Goal: Task Accomplishment & Management: Use online tool/utility

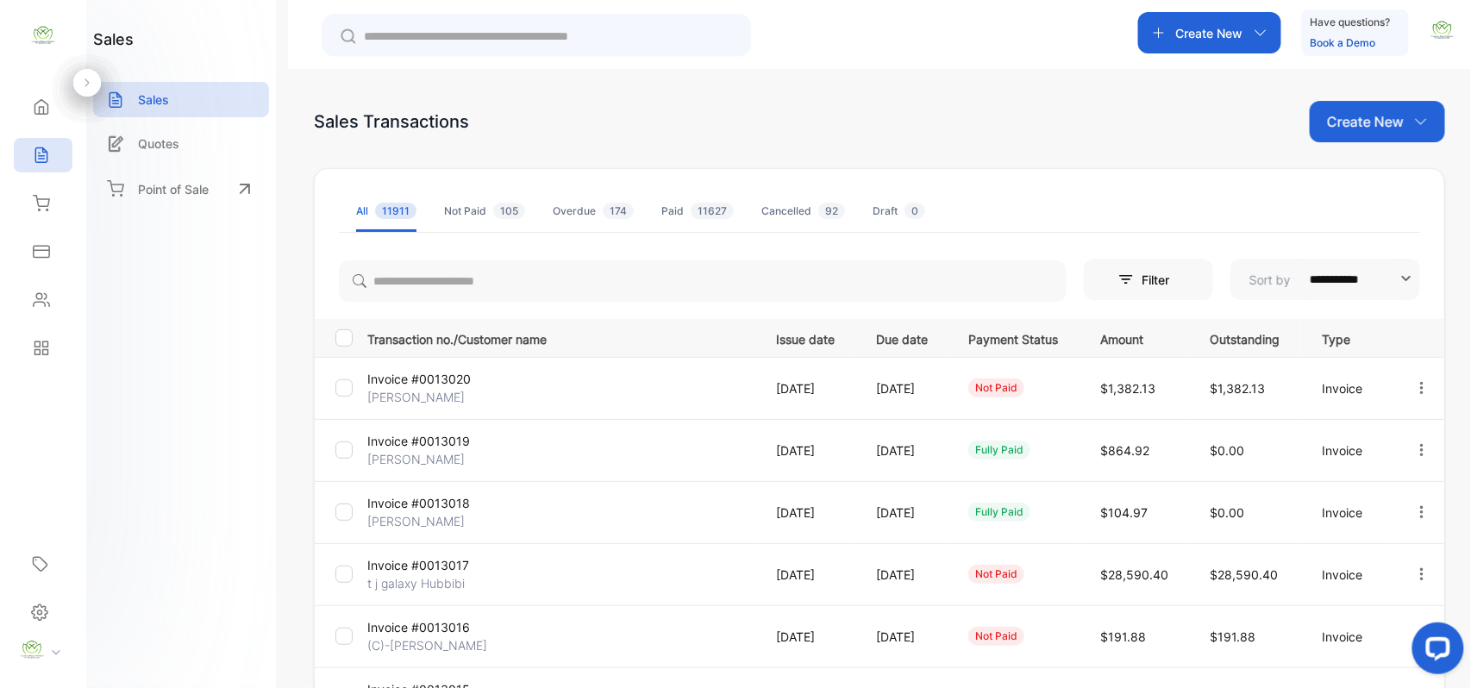
click at [1363, 102] on div "Create New" at bounding box center [1377, 121] width 135 height 41
click at [1353, 177] on div "Invoice" at bounding box center [1384, 178] width 121 height 35
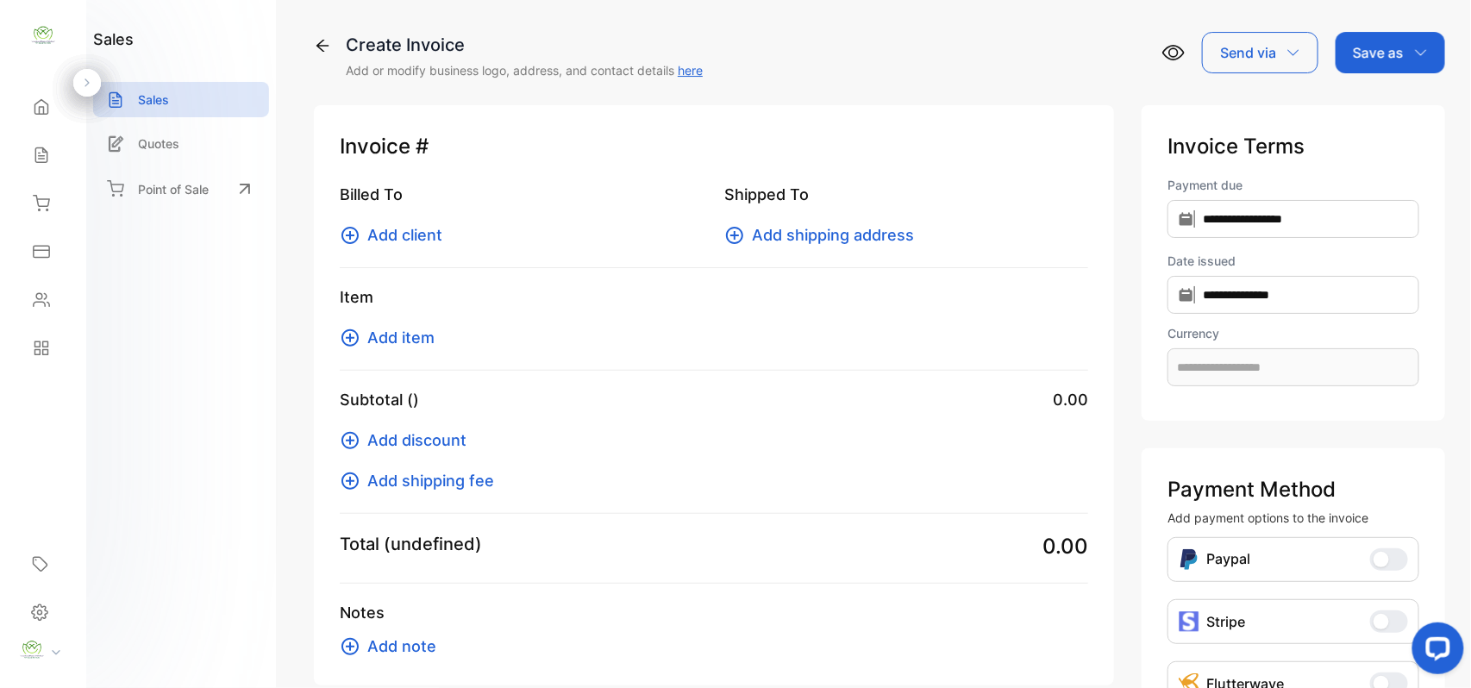
type input "**********"
click at [384, 224] on span "Add client" at bounding box center [404, 234] width 75 height 23
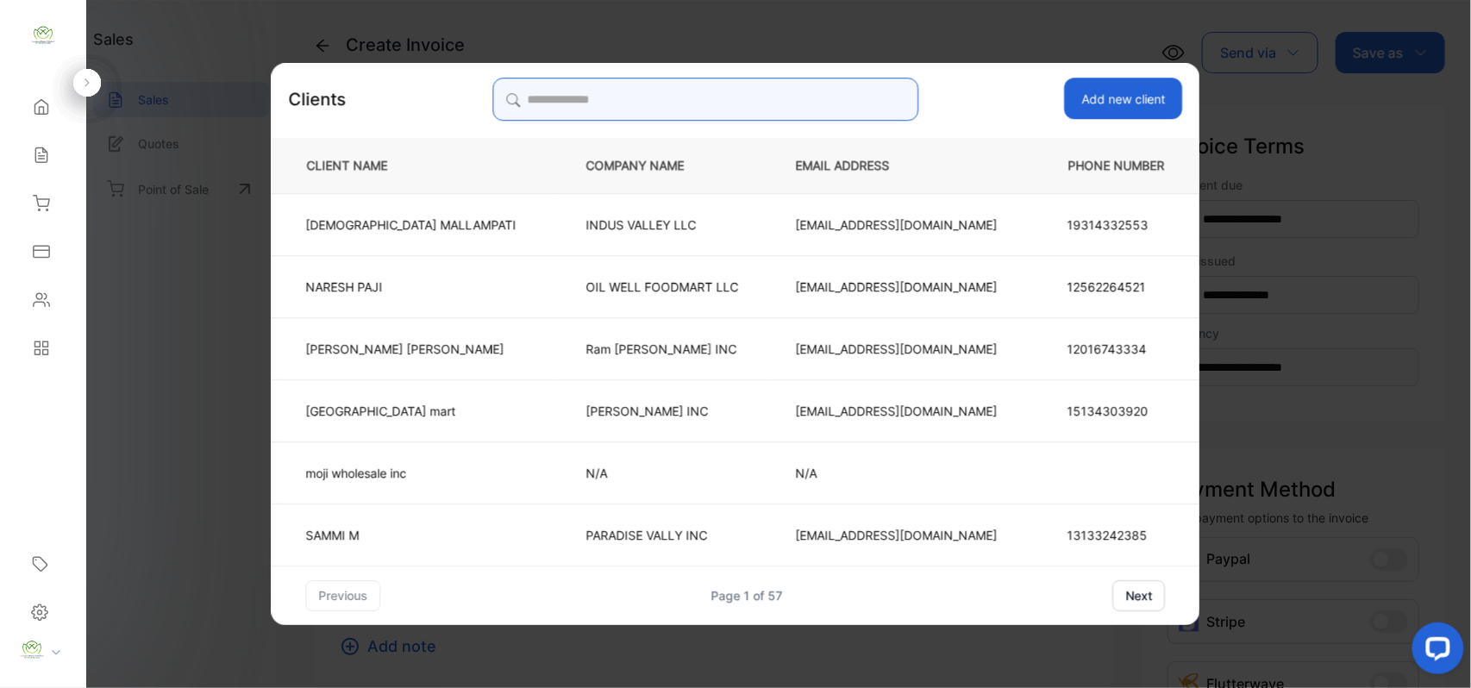
click at [691, 80] on input "search" at bounding box center [706, 99] width 426 height 43
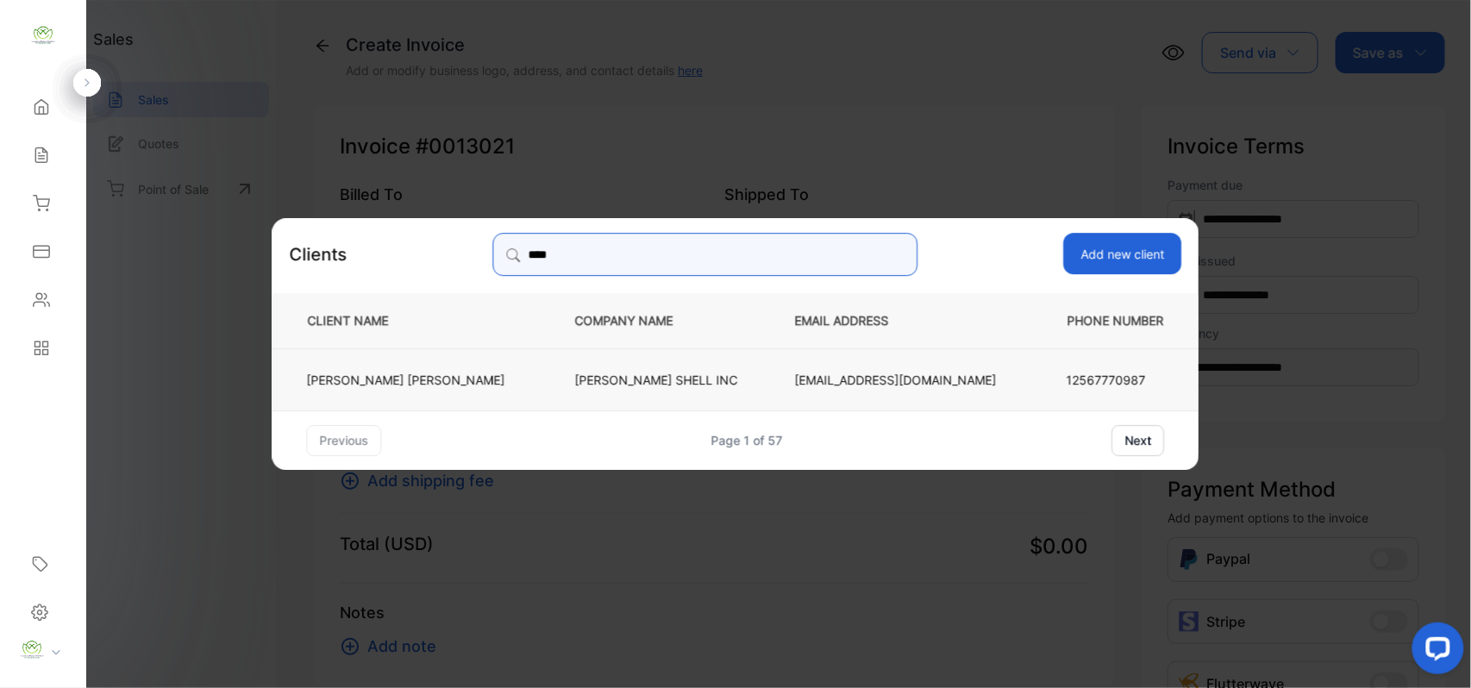
type input "****"
click at [669, 374] on p "[PERSON_NAME] SHELL INC" at bounding box center [656, 379] width 163 height 18
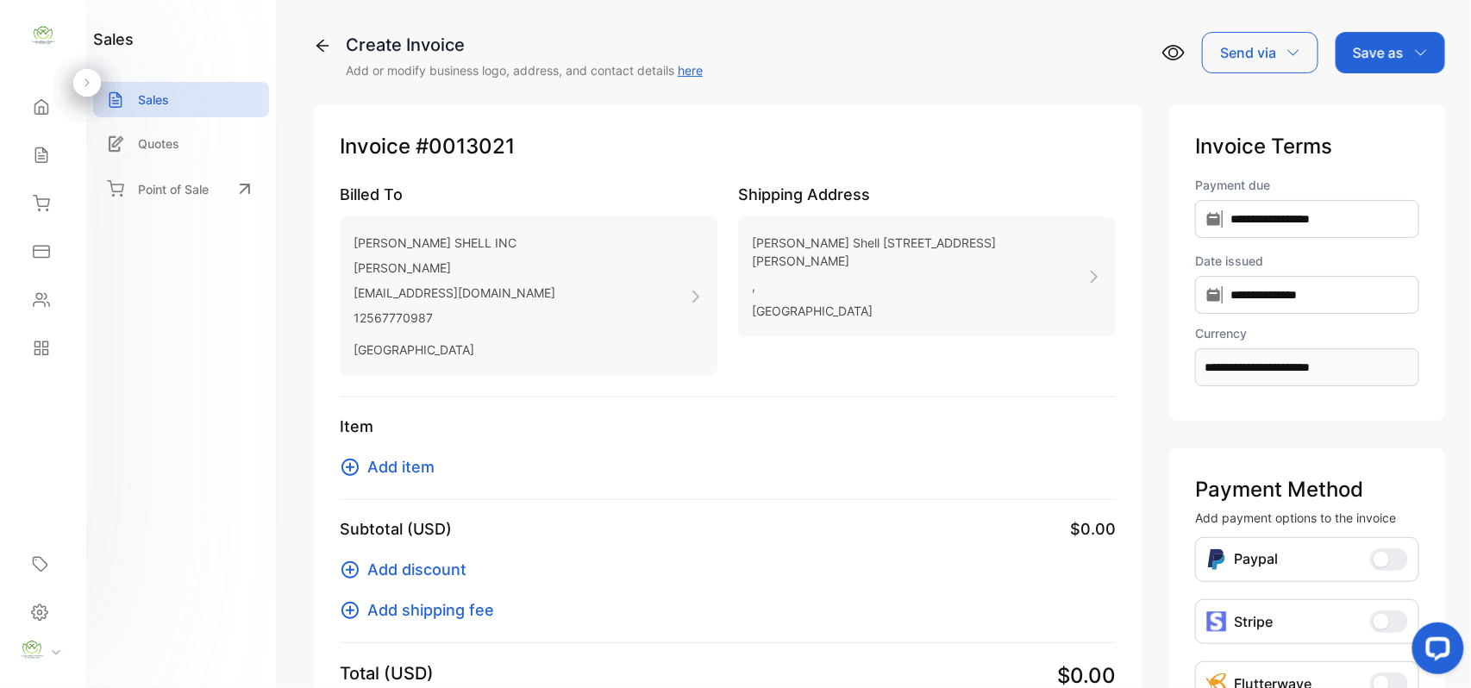
click at [431, 464] on span "Add item" at bounding box center [400, 466] width 67 height 23
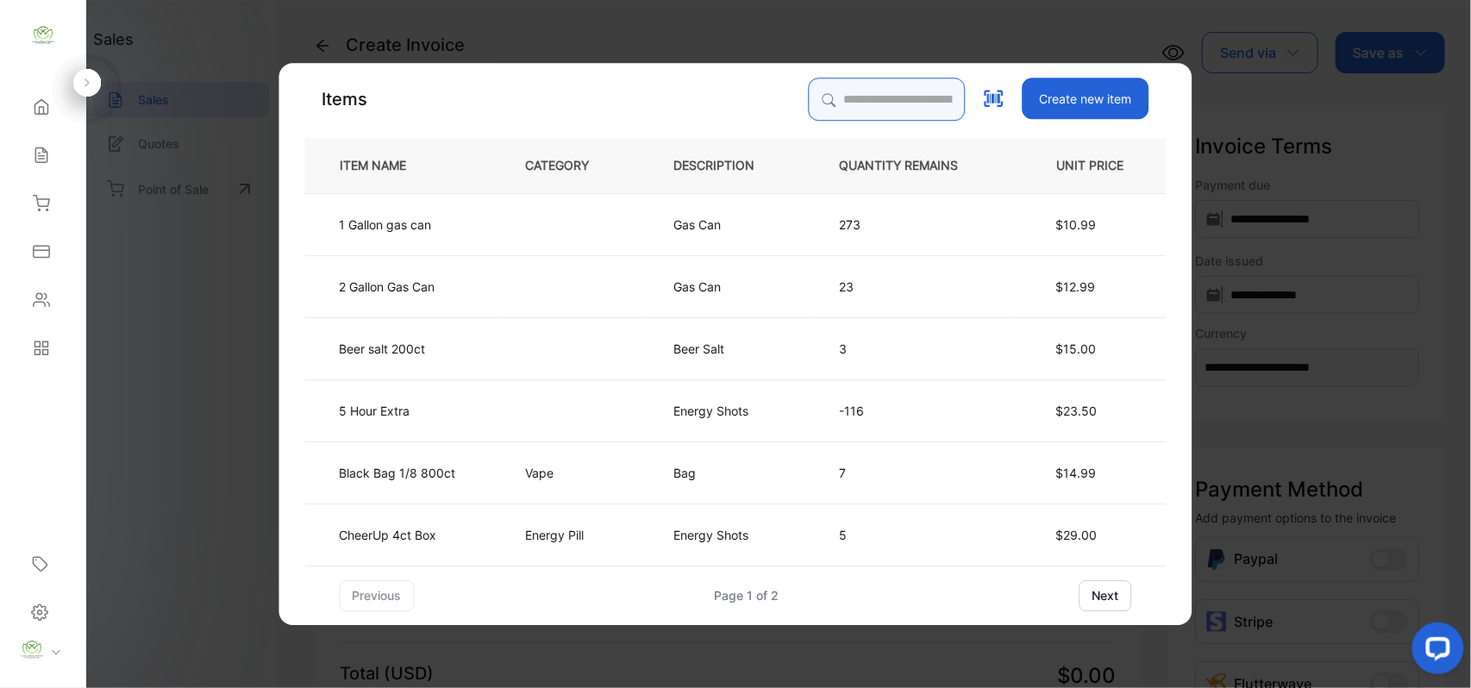
click at [915, 111] on input "search" at bounding box center [887, 99] width 157 height 43
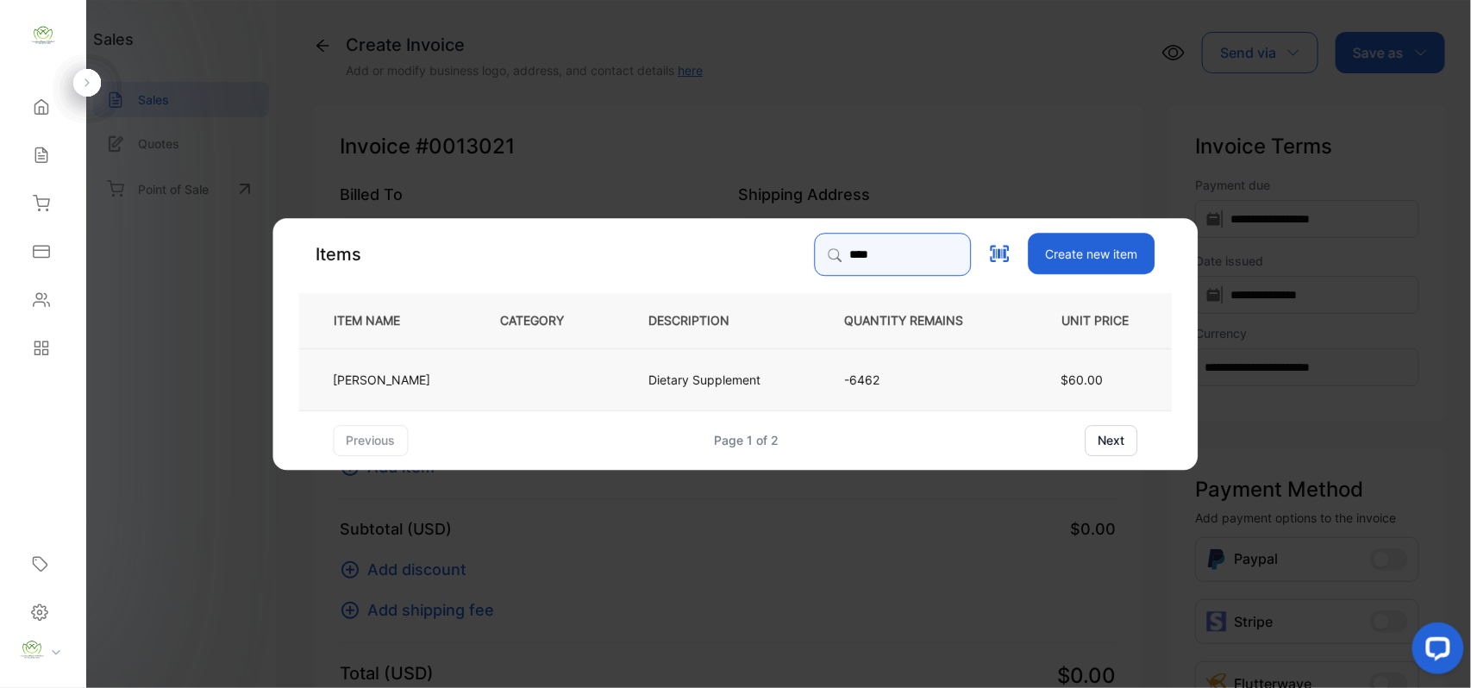
type input "****"
click at [553, 377] on td at bounding box center [547, 379] width 148 height 62
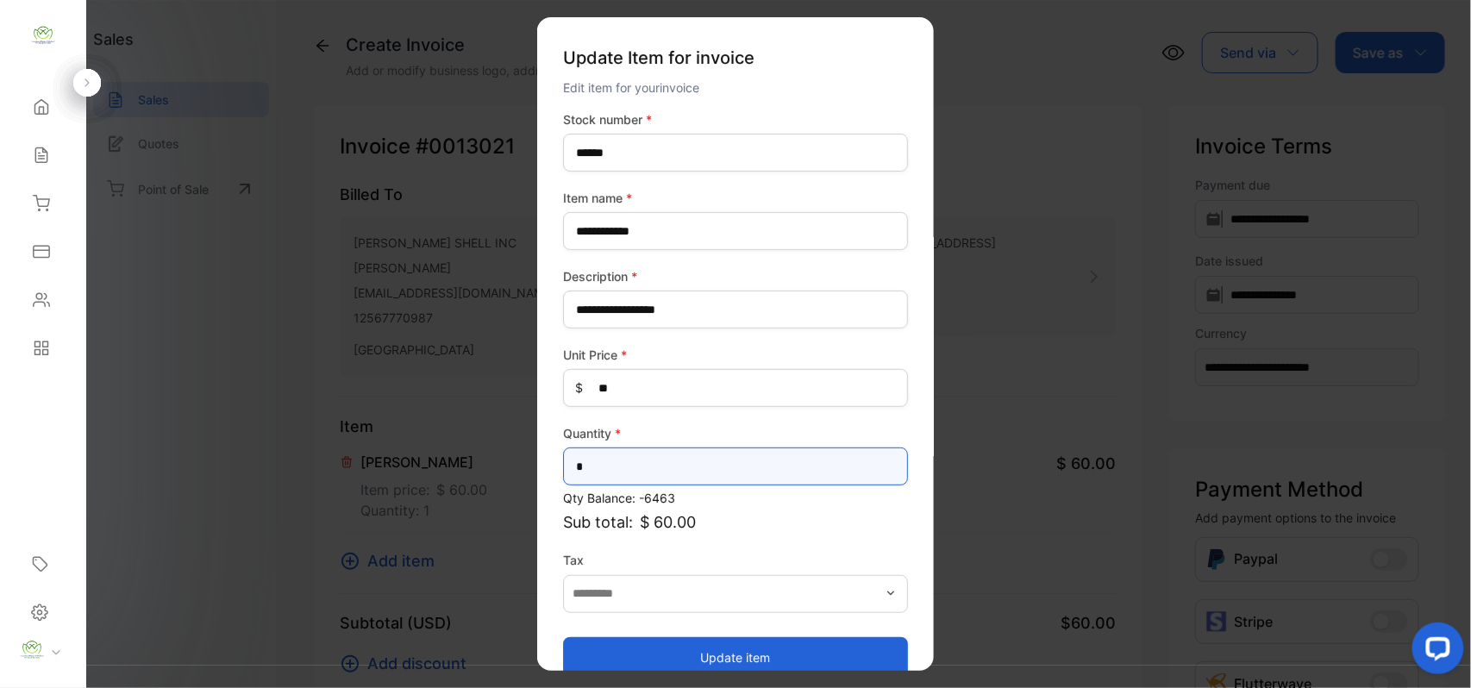
click at [712, 471] on input "*" at bounding box center [735, 467] width 345 height 38
type input "*"
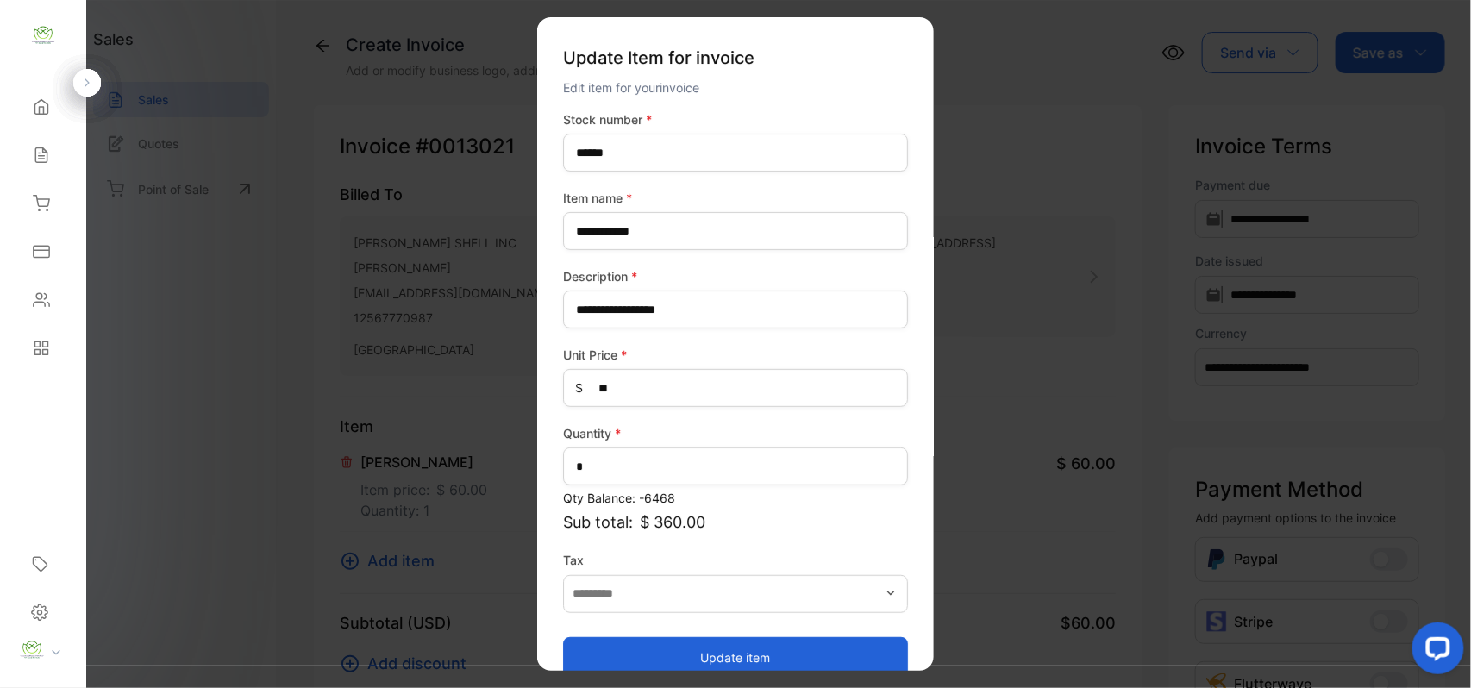
drag, startPoint x: 701, startPoint y: 639, endPoint x: 707, endPoint y: 652, distance: 14.3
click at [704, 649] on button "Update item" at bounding box center [735, 657] width 345 height 41
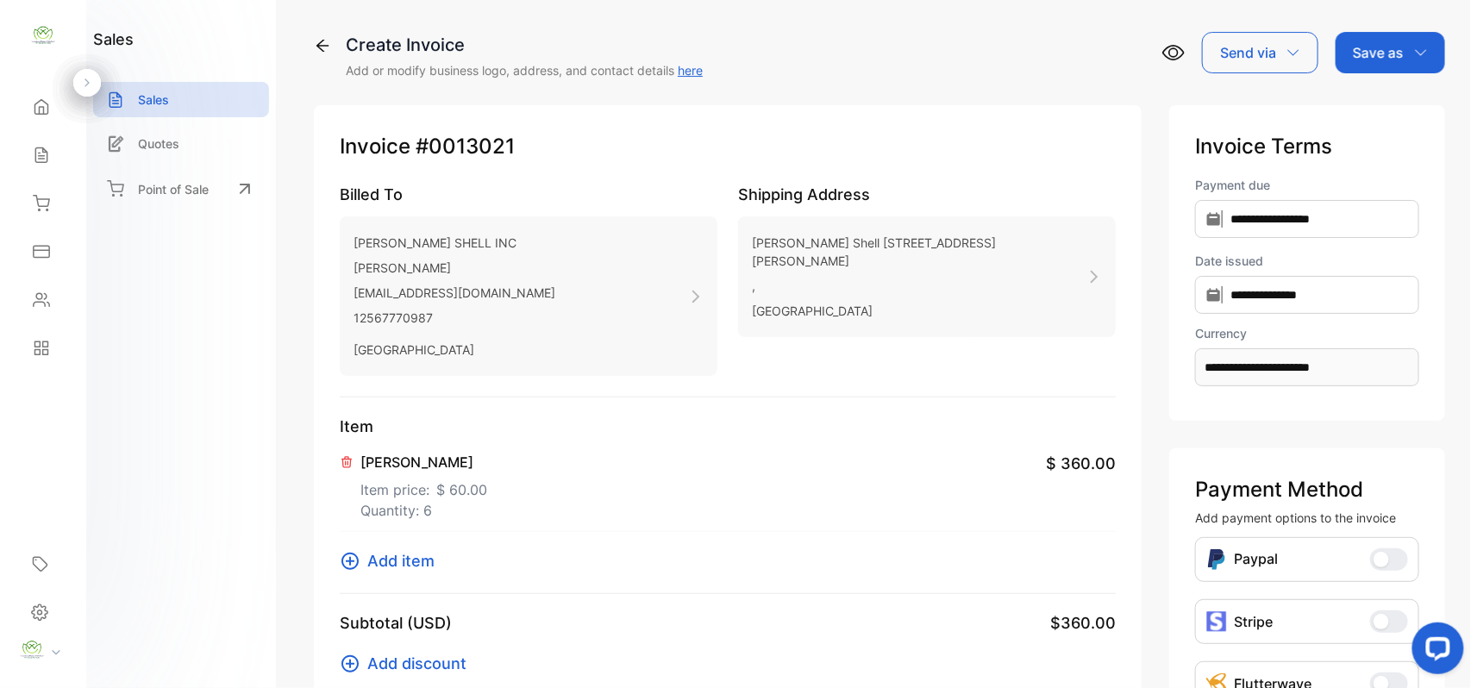
click at [1416, 41] on div "Save as" at bounding box center [1391, 52] width 110 height 41
click at [1371, 108] on div "Invoice" at bounding box center [1386, 109] width 99 height 35
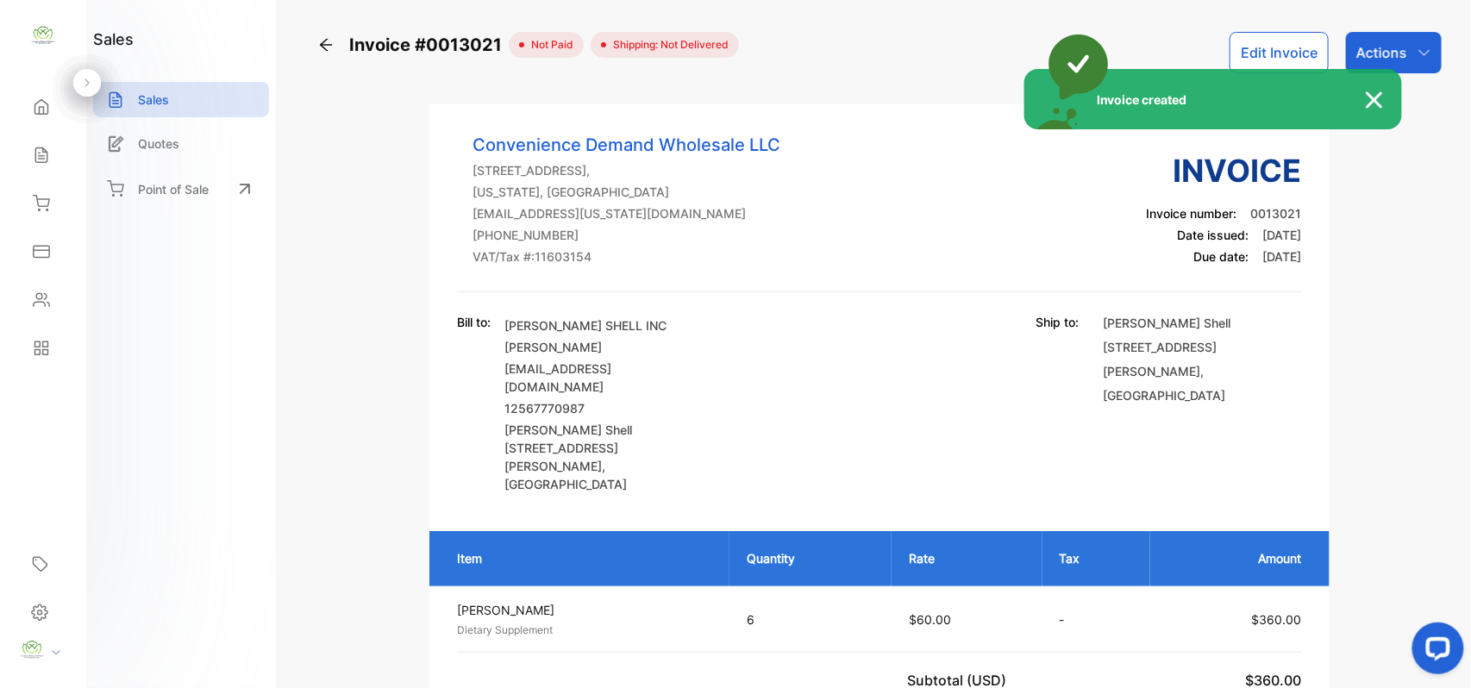
click at [1409, 45] on div "Invoice created" at bounding box center [735, 344] width 1471 height 688
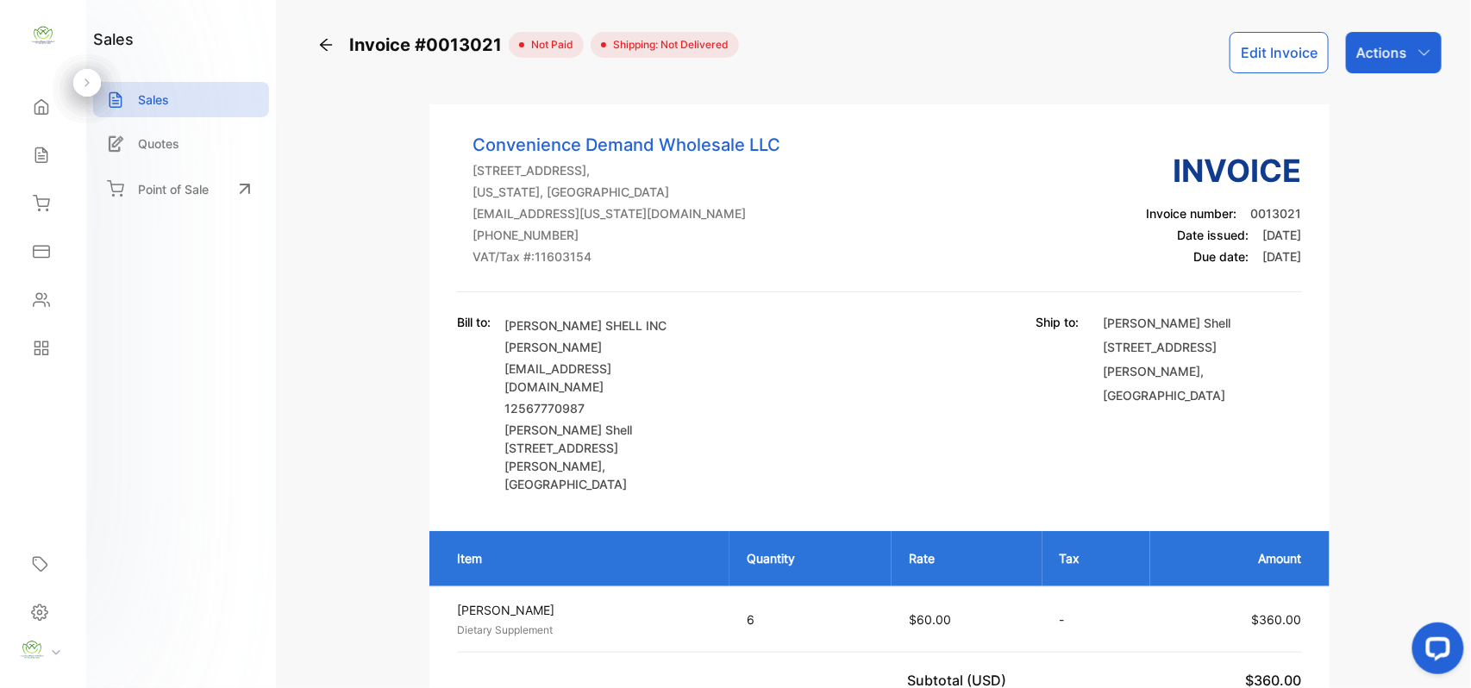
click at [1406, 45] on div "Actions" at bounding box center [1394, 52] width 96 height 41
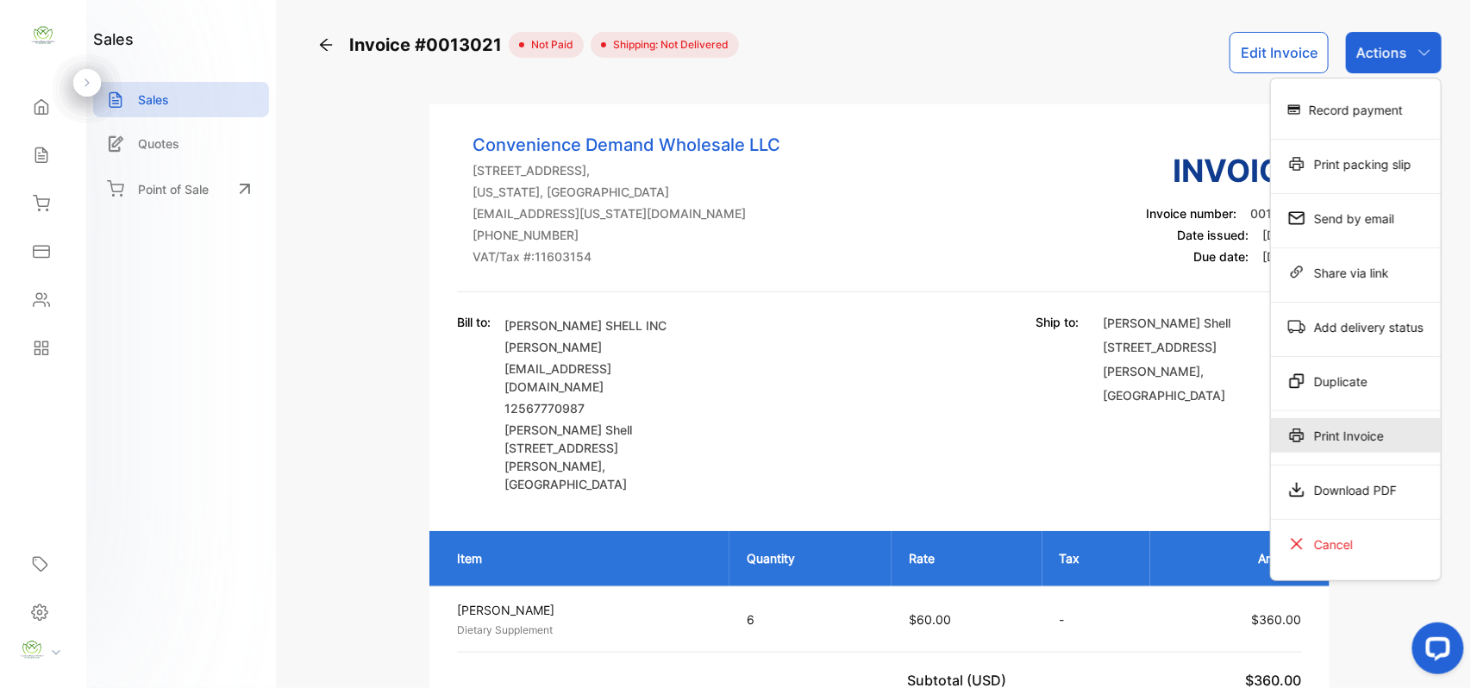
click at [1333, 450] on div "Print Invoice" at bounding box center [1356, 435] width 170 height 35
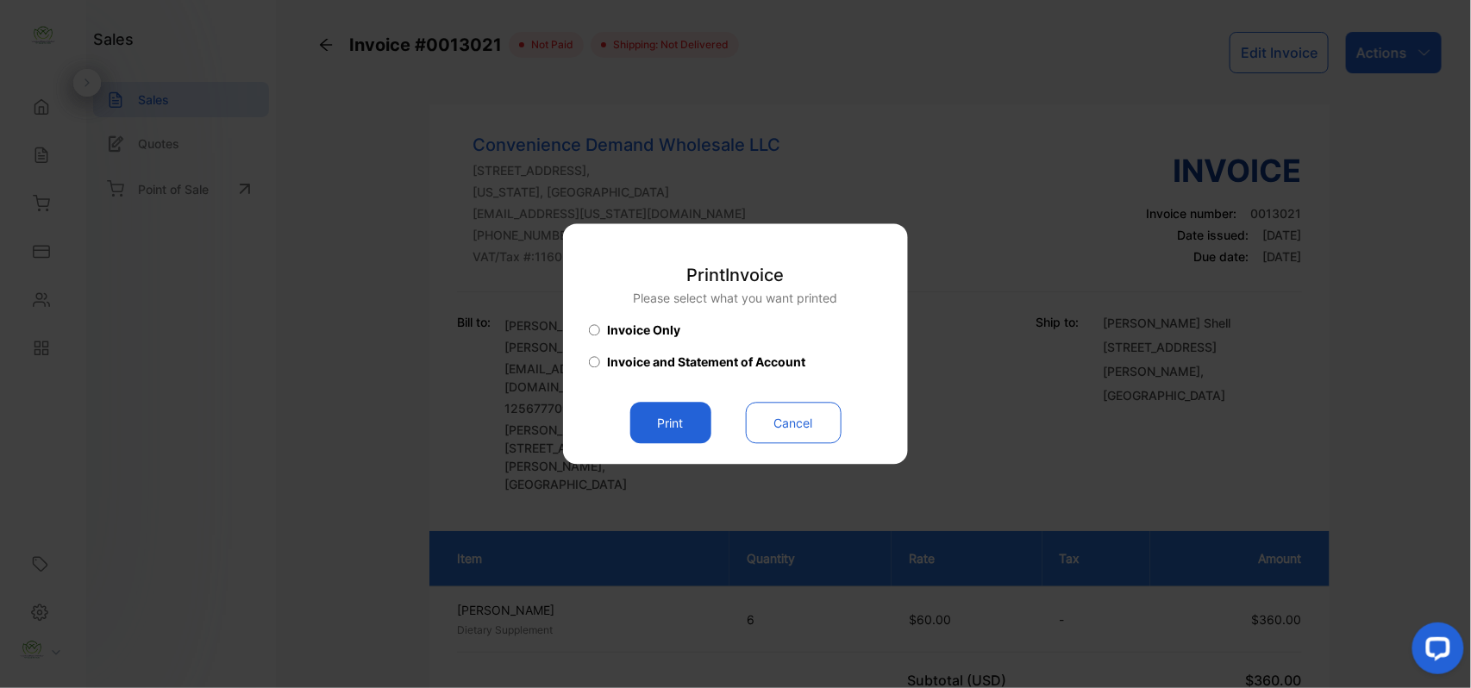
click at [667, 432] on button "Print" at bounding box center [671, 423] width 81 height 41
